Goal: Task Accomplishment & Management: Use online tool/utility

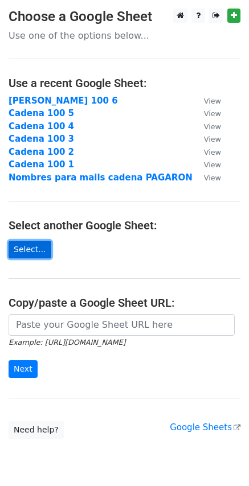
click at [27, 250] on link "Select..." at bounding box center [30, 250] width 43 height 18
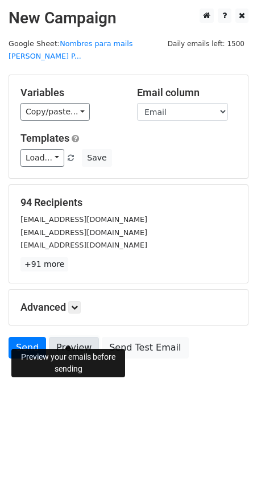
click at [61, 337] on link "Preview" at bounding box center [74, 348] width 50 height 22
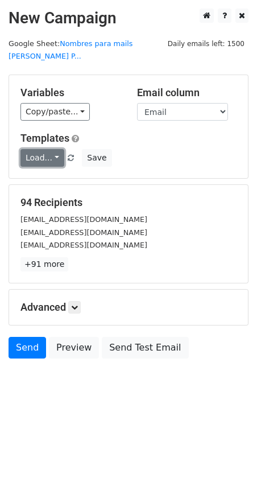
click at [47, 149] on link "Load..." at bounding box center [42, 158] width 44 height 18
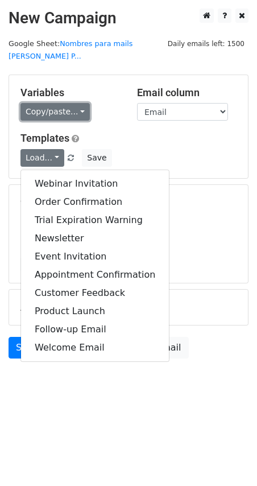
click at [39, 103] on link "Copy/paste..." at bounding box center [54, 112] width 69 height 18
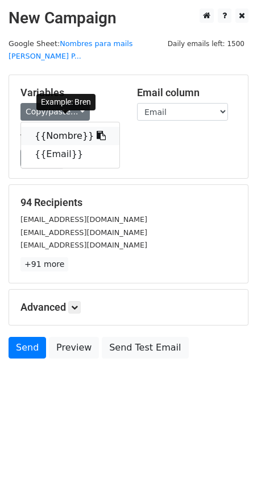
click at [56, 127] on link "{{Nombre}}" at bounding box center [70, 136] width 98 height 18
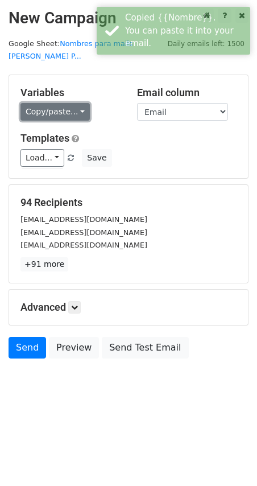
click at [45, 103] on link "Copy/paste..." at bounding box center [54, 112] width 69 height 18
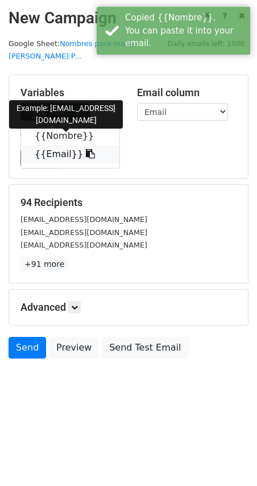
click at [56, 145] on link "{{Email}}" at bounding box center [70, 154] width 98 height 18
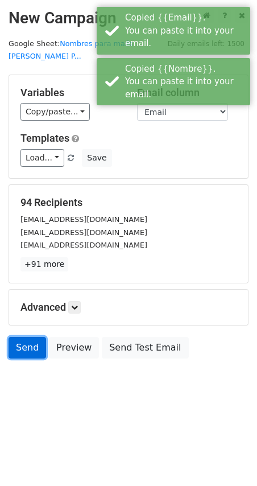
click at [29, 337] on link "Send" at bounding box center [28, 348] width 38 height 22
